Goal: Task Accomplishment & Management: Manage account settings

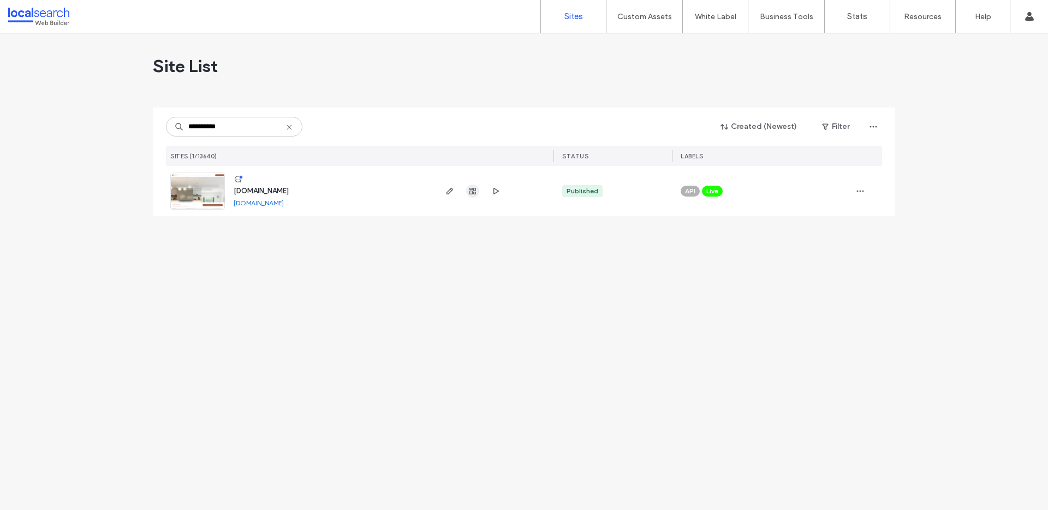
type input "**********"
click at [469, 189] on icon "button" at bounding box center [472, 191] width 9 height 9
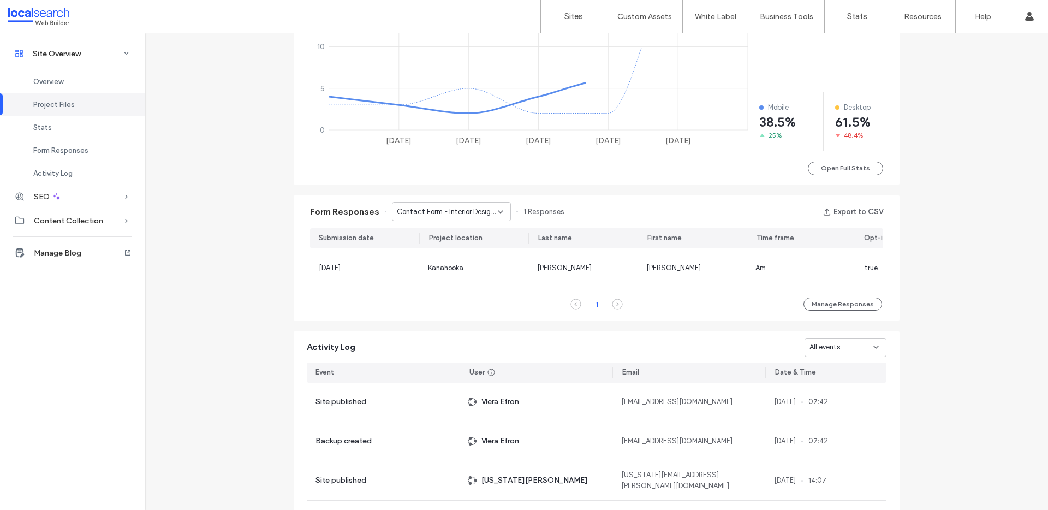
scroll to position [589, 0]
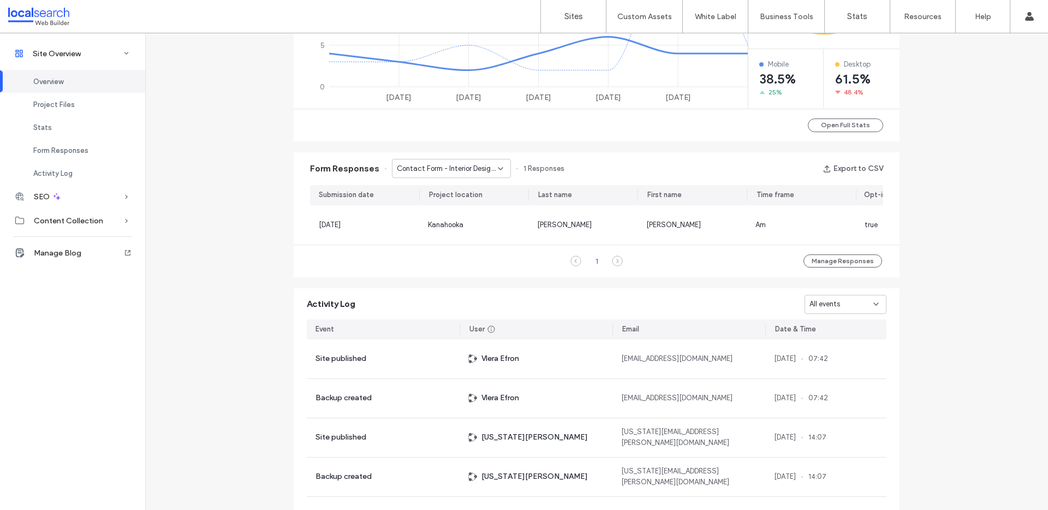
click at [446, 171] on span "Contact Form - Interior Design Wollongong page" at bounding box center [447, 168] width 101 height 11
click at [476, 167] on span "Contact Form - Interior Design Wollongong page" at bounding box center [447, 168] width 101 height 11
click at [445, 204] on span "Contact Form - Interior Design Bowral page" at bounding box center [443, 206] width 105 height 11
click at [423, 165] on span "Contact Form - Interior Design Bowral page" at bounding box center [447, 168] width 101 height 11
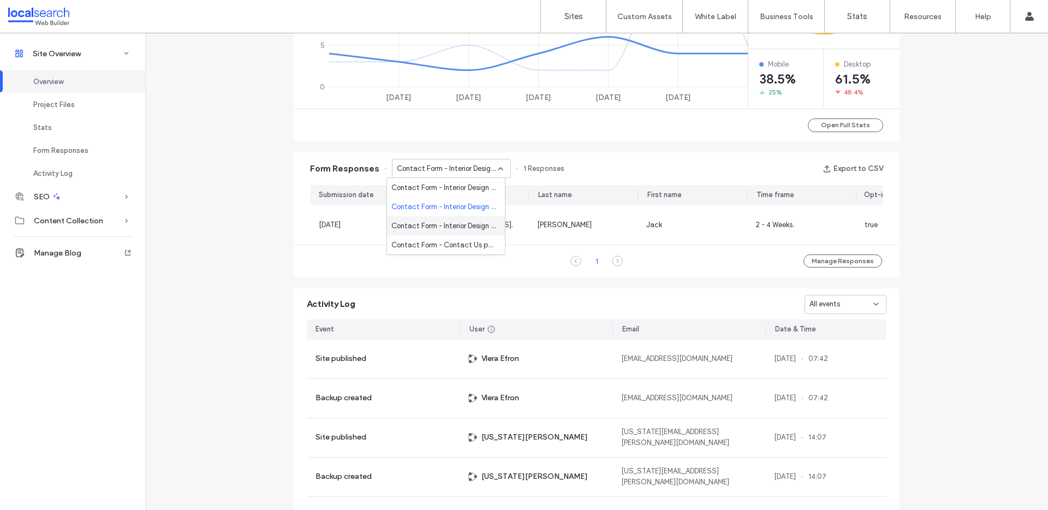
click at [415, 224] on span "Contact Form - Interior Design Wollongong page" at bounding box center [443, 226] width 105 height 11
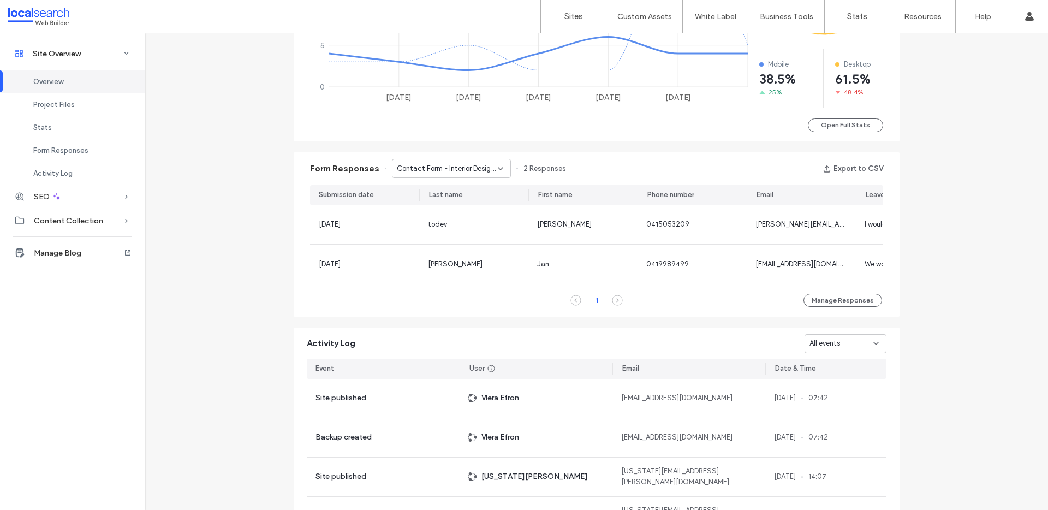
click at [418, 163] on span "Contact Form - Interior Design Wollongong page" at bounding box center [447, 168] width 101 height 11
click at [417, 247] on span "Contact Form - Contact Us page" at bounding box center [443, 245] width 105 height 11
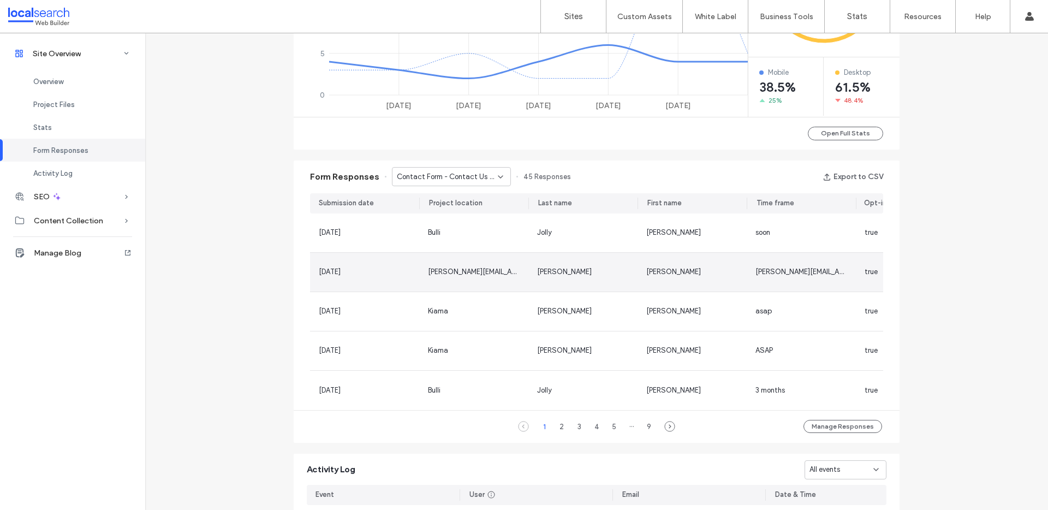
scroll to position [580, 0]
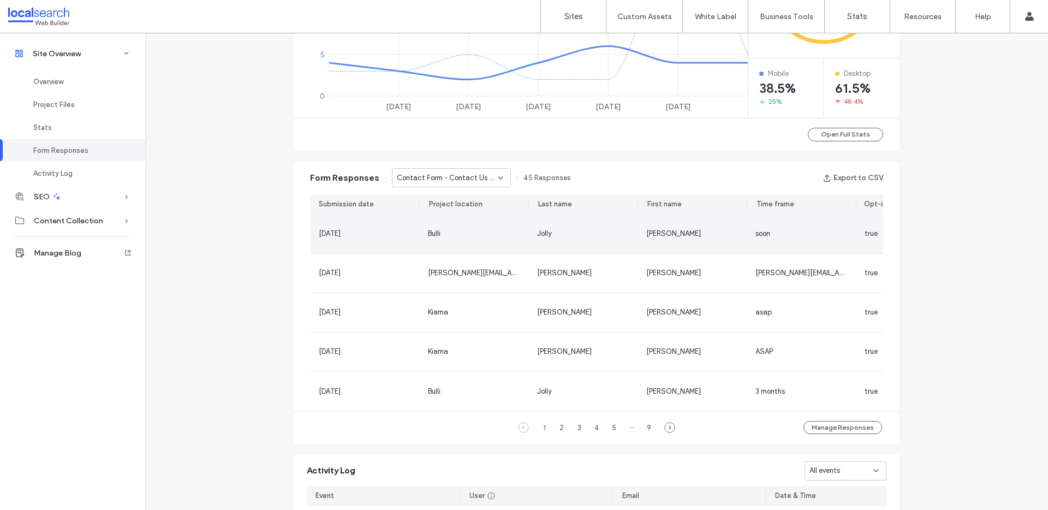
click at [376, 235] on div "[DATE]" at bounding box center [365, 233] width 92 height 11
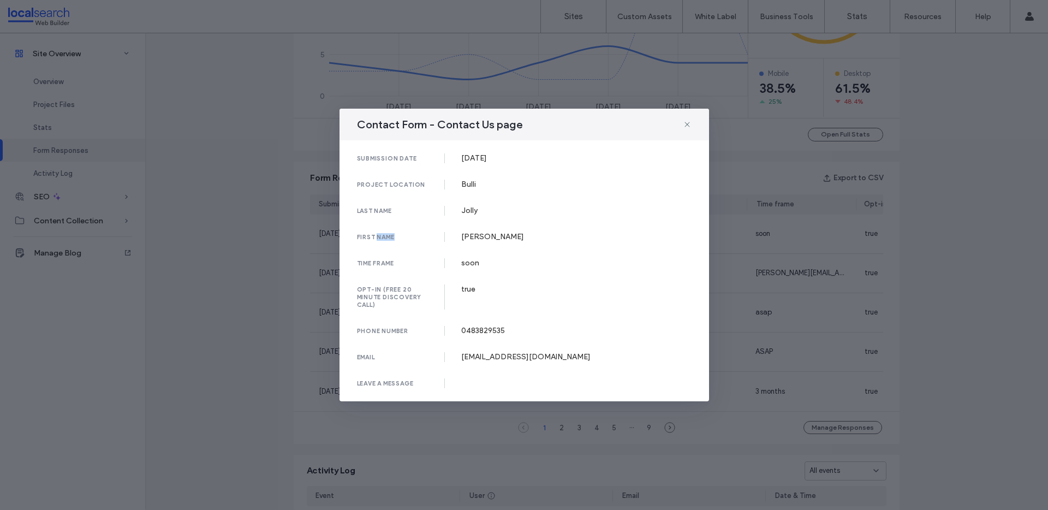
click at [376, 235] on div "first name" at bounding box center [401, 237] width 88 height 10
click at [521, 248] on div "submission date [DATE] project location Bulli last name [PERSON_NAME] first nam…" at bounding box center [525, 270] width 370 height 261
click at [684, 123] on icon at bounding box center [687, 124] width 9 height 9
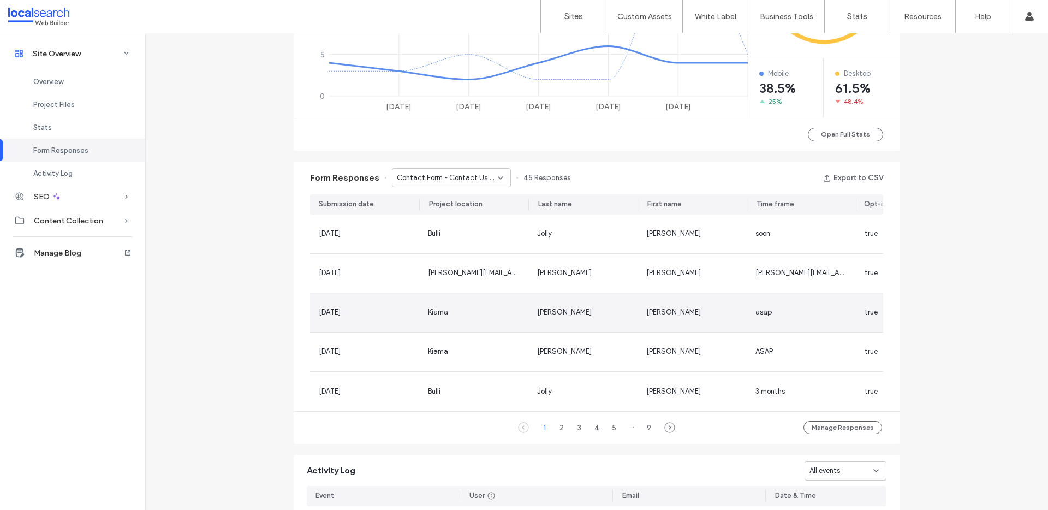
click at [759, 310] on span "asap" at bounding box center [764, 312] width 16 height 8
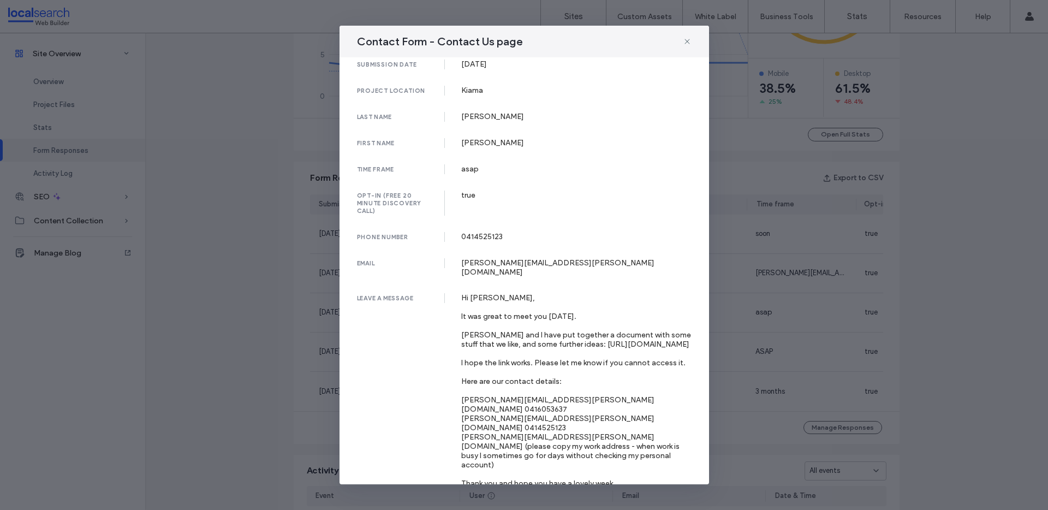
scroll to position [23, 0]
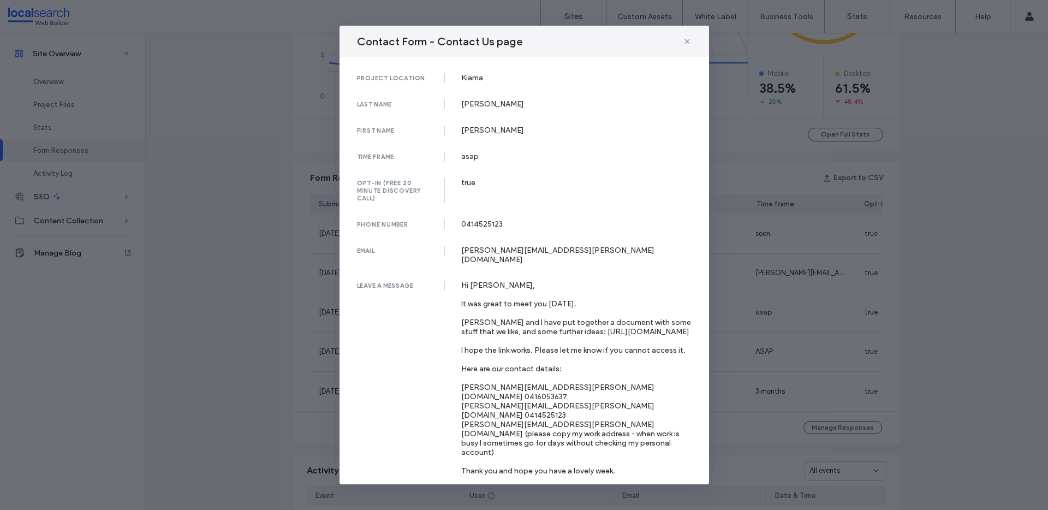
click at [769, 215] on div "Contact Form - Contact Us page submission date [DATE] project location Kiama la…" at bounding box center [524, 255] width 1048 height 510
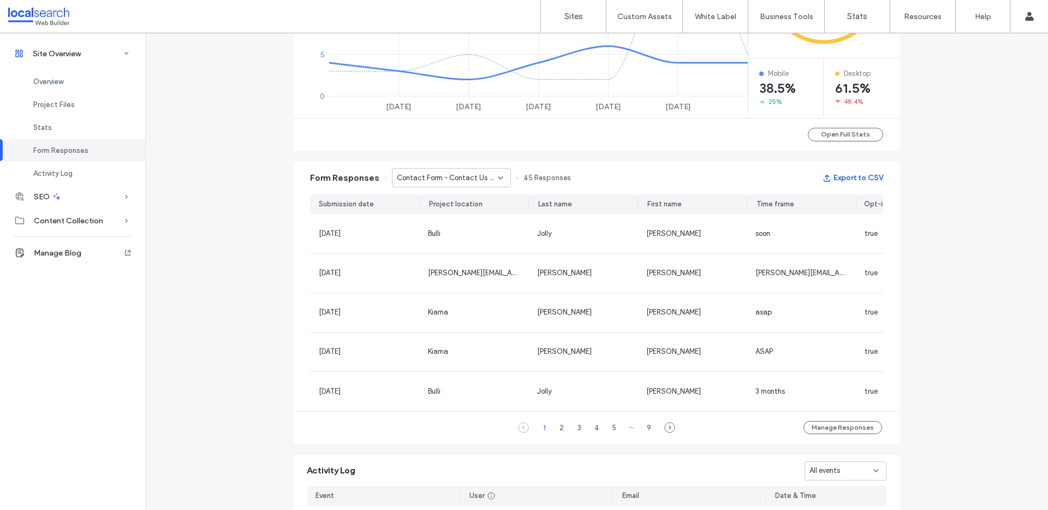
click at [848, 176] on button "Export to CSV" at bounding box center [853, 177] width 61 height 17
